Goal: Entertainment & Leisure: Consume media (video, audio)

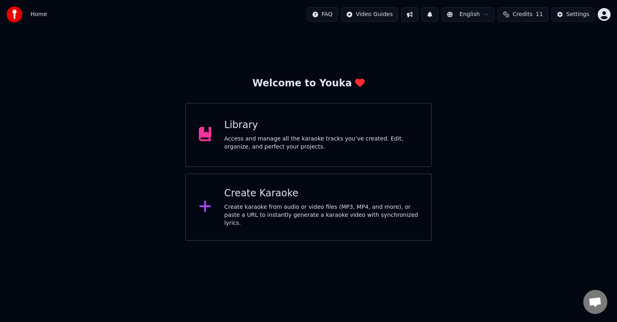
click at [260, 151] on div "Access and manage all the karaoke tracks you’ve created. Edit, organize, and pe…" at bounding box center [321, 143] width 194 height 16
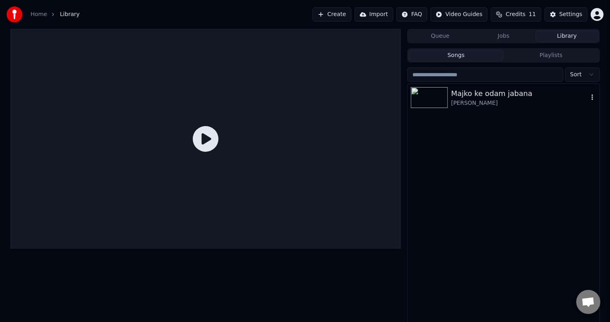
click at [447, 107] on img at bounding box center [429, 97] width 37 height 21
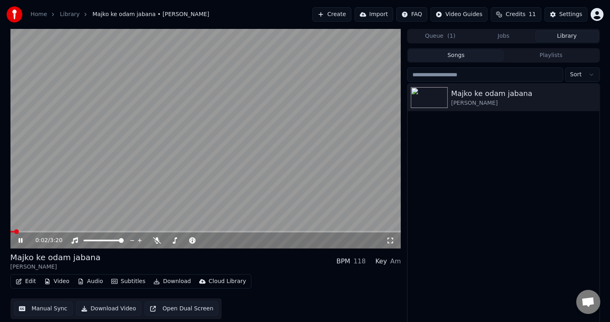
click at [266, 175] on video at bounding box center [205, 139] width 391 height 220
click at [213, 121] on video at bounding box center [205, 139] width 391 height 220
click at [171, 243] on div at bounding box center [193, 241] width 65 height 8
click at [180, 243] on span at bounding box center [180, 240] width 5 height 5
click at [104, 243] on span at bounding box center [104, 240] width 5 height 5
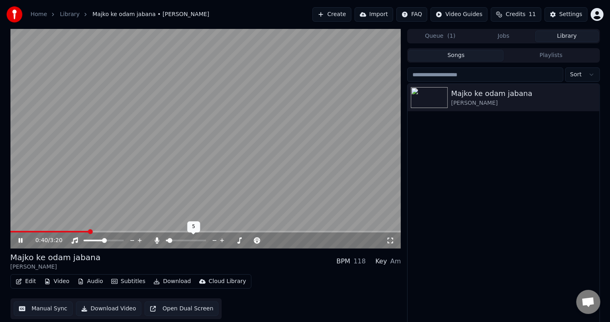
click at [168, 240] on span at bounding box center [169, 240] width 5 height 5
click at [116, 240] on span at bounding box center [104, 241] width 40 height 2
click at [180, 242] on div at bounding box center [193, 241] width 65 height 8
click at [180, 241] on span at bounding box center [186, 241] width 40 height 2
